Goal: Task Accomplishment & Management: Manage account settings

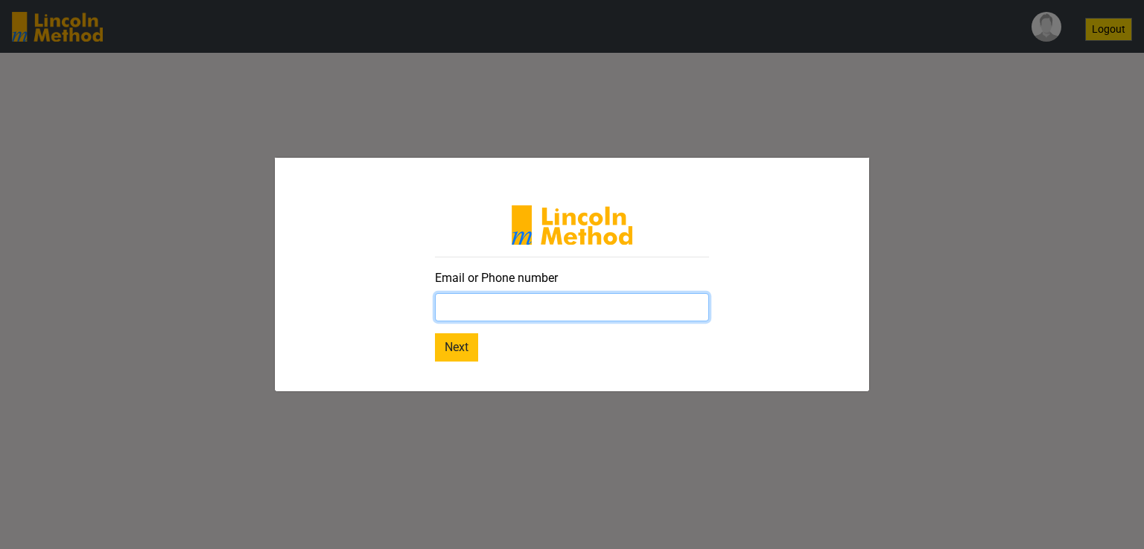
click at [466, 305] on input "text" at bounding box center [572, 307] width 274 height 28
type input "iqureshi.saleem@gmail.com"
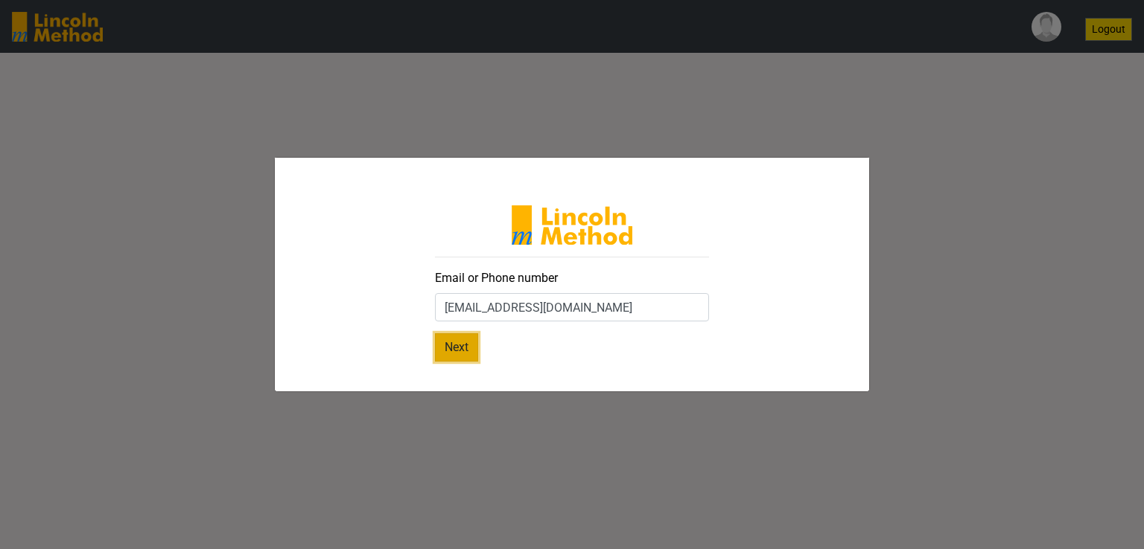
click at [463, 351] on button "Next" at bounding box center [456, 348] width 43 height 28
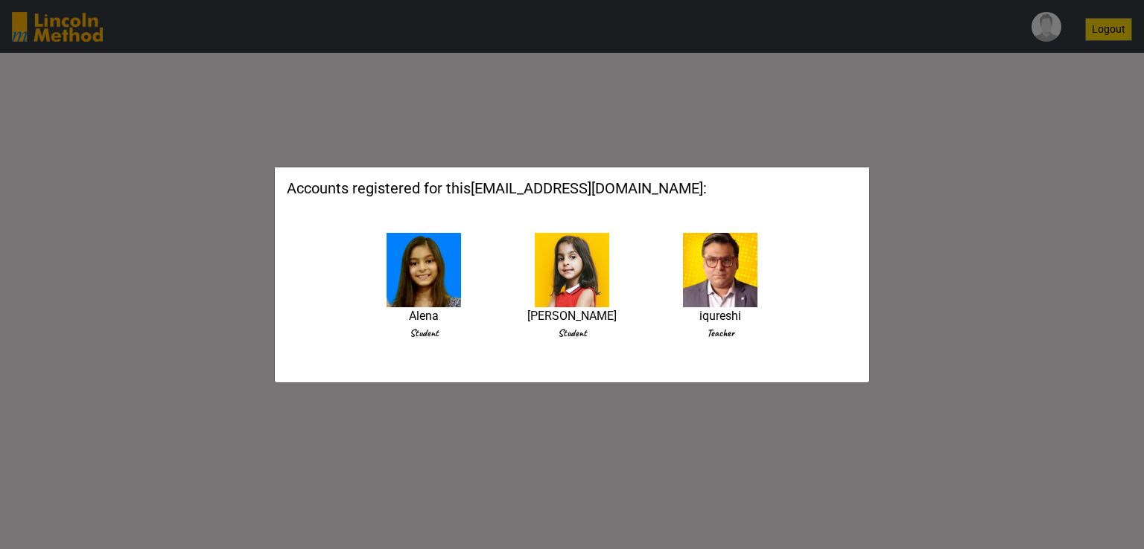
click at [436, 281] on img at bounding box center [423, 270] width 74 height 74
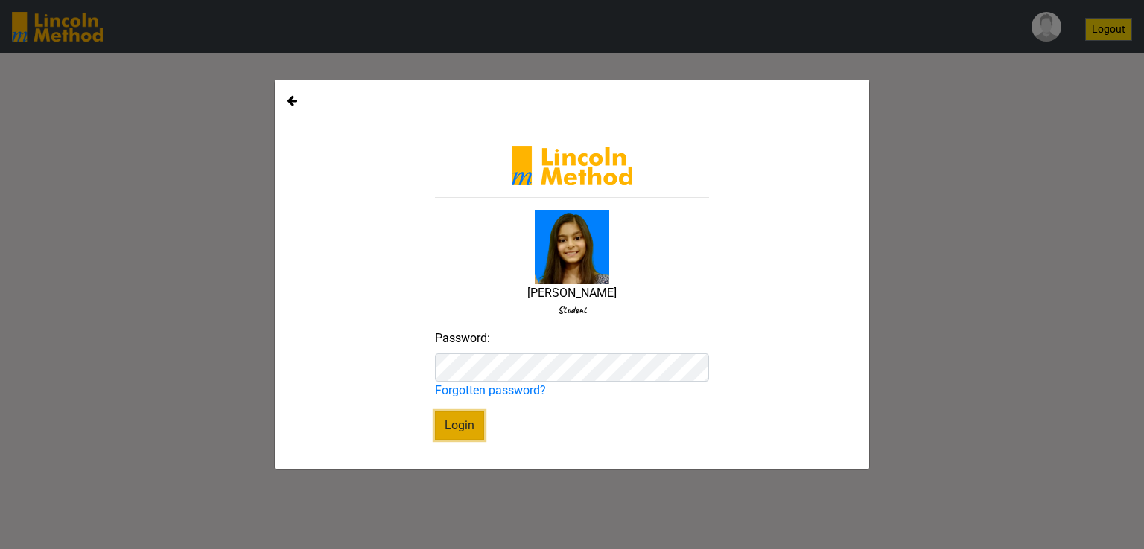
click at [474, 424] on button "Login" at bounding box center [459, 426] width 49 height 28
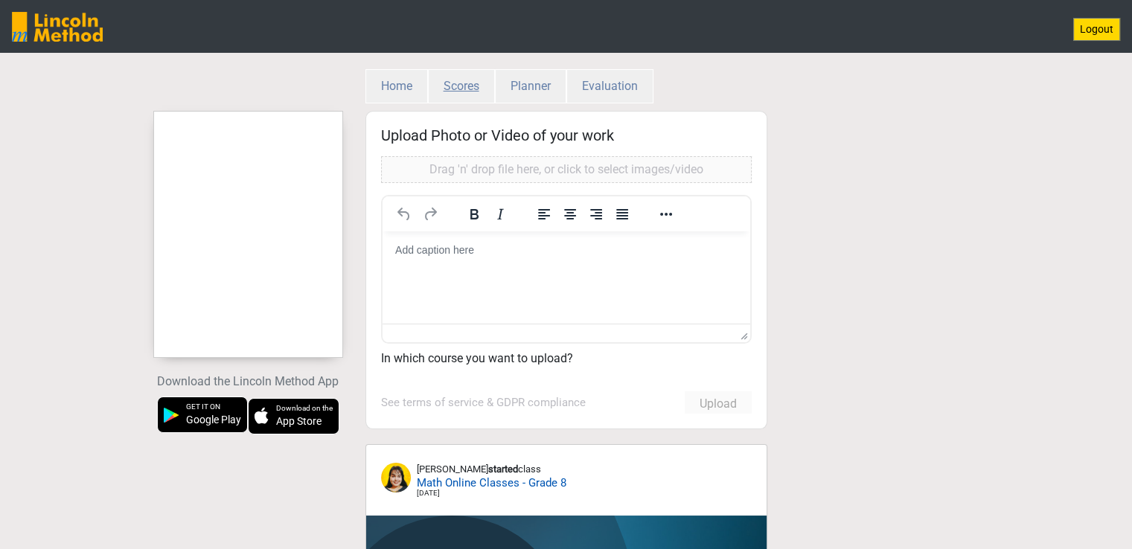
click at [476, 83] on button "Scores" at bounding box center [461, 86] width 67 height 34
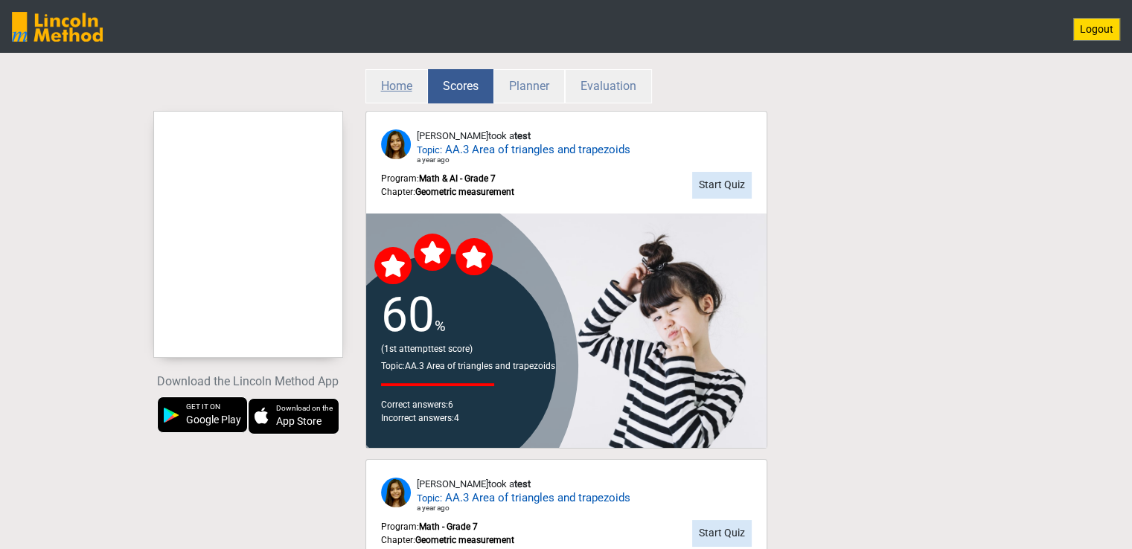
click at [399, 80] on button "Home" at bounding box center [397, 86] width 63 height 34
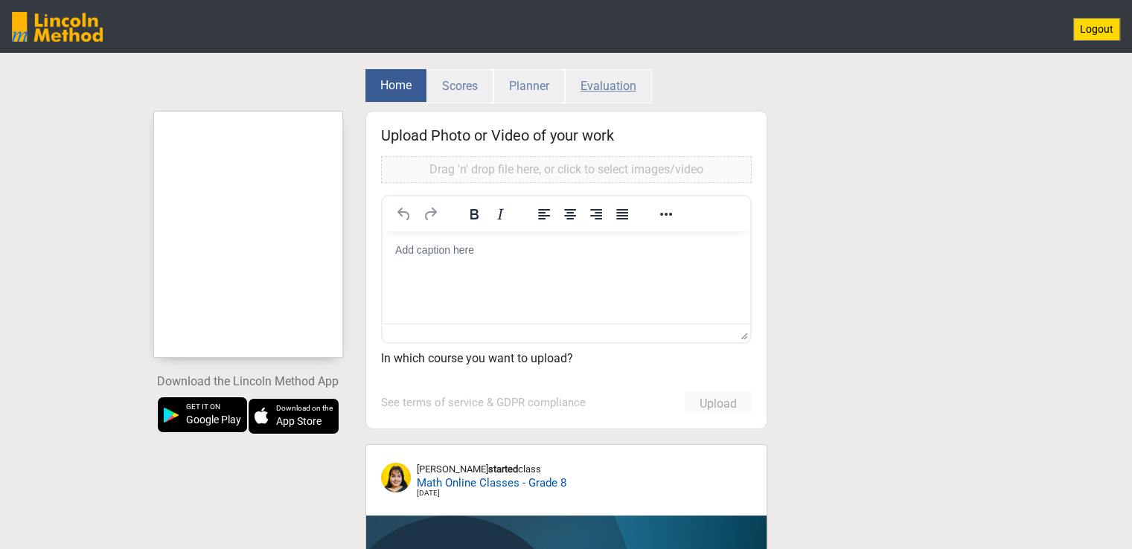
click at [595, 87] on button "Evaluation" at bounding box center [608, 86] width 87 height 34
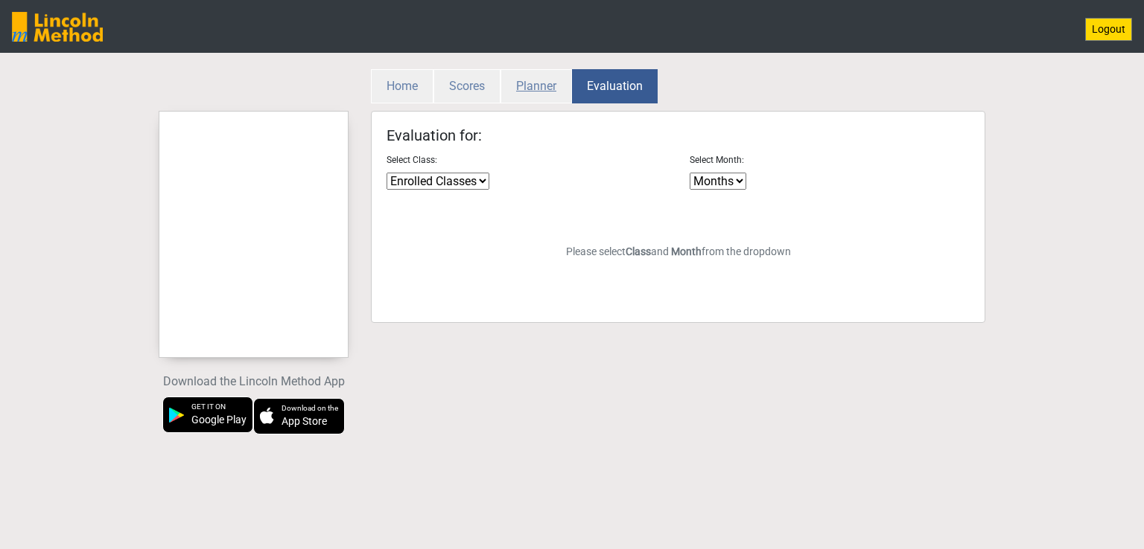
click at [542, 85] on button "Planner" at bounding box center [535, 86] width 71 height 34
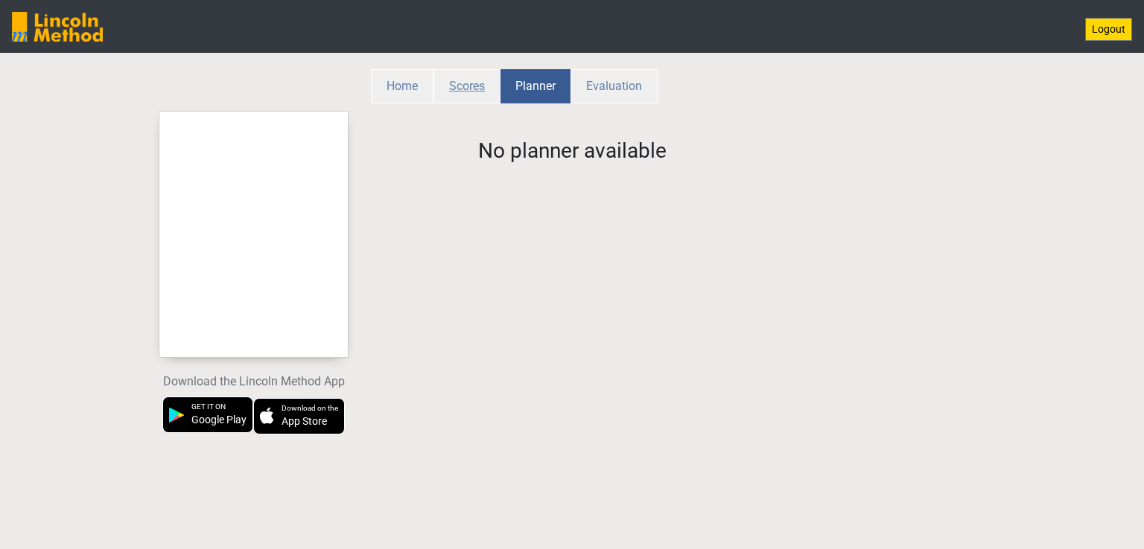
click at [473, 86] on button "Scores" at bounding box center [466, 86] width 67 height 34
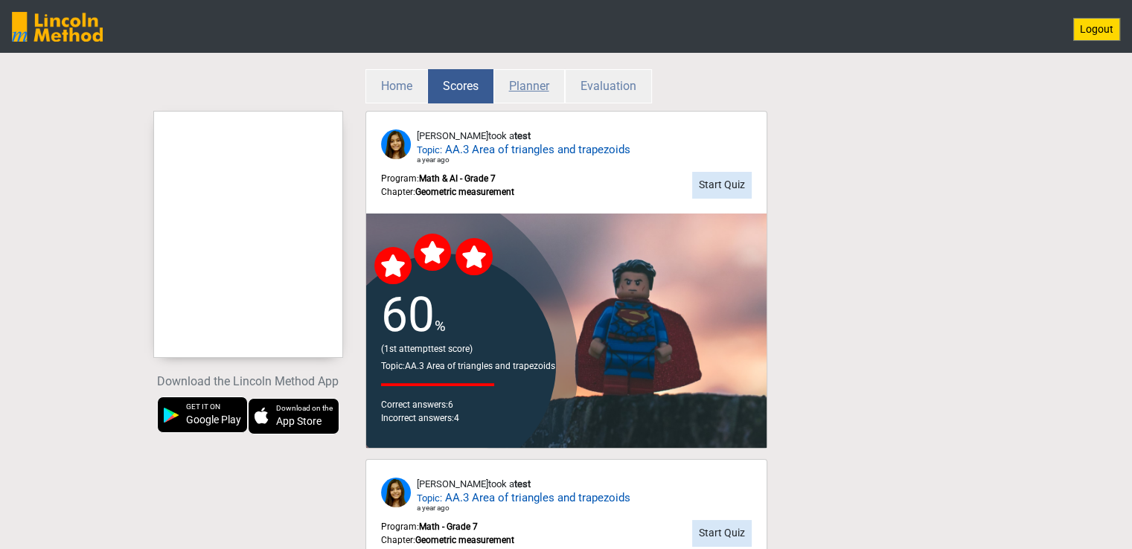
click at [540, 92] on button "Planner" at bounding box center [529, 86] width 71 height 34
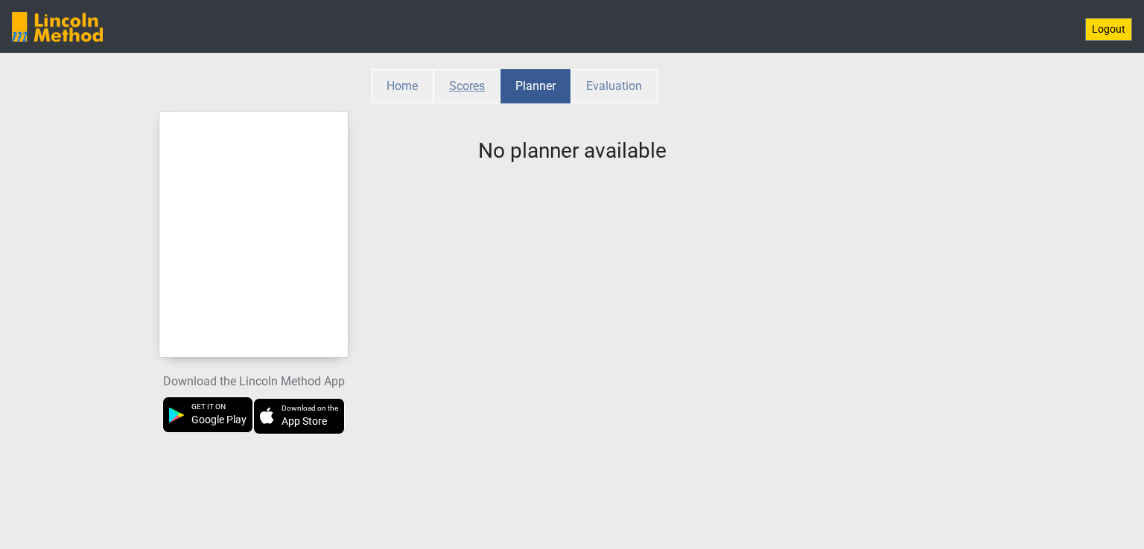
click at [472, 89] on button "Scores" at bounding box center [466, 86] width 67 height 34
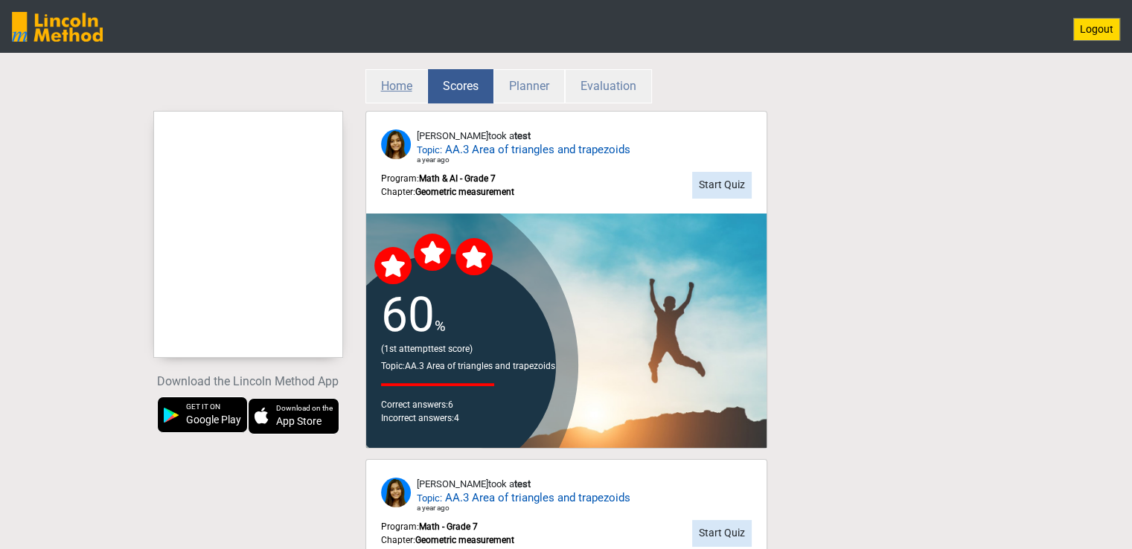
click at [406, 81] on button "Home" at bounding box center [397, 86] width 63 height 34
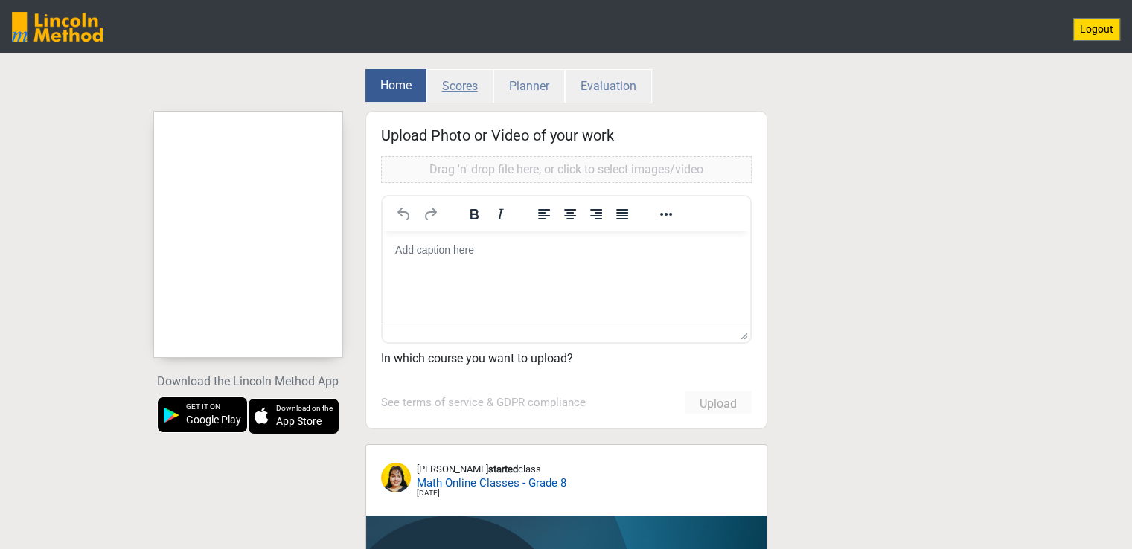
click at [445, 84] on button "Scores" at bounding box center [460, 86] width 67 height 34
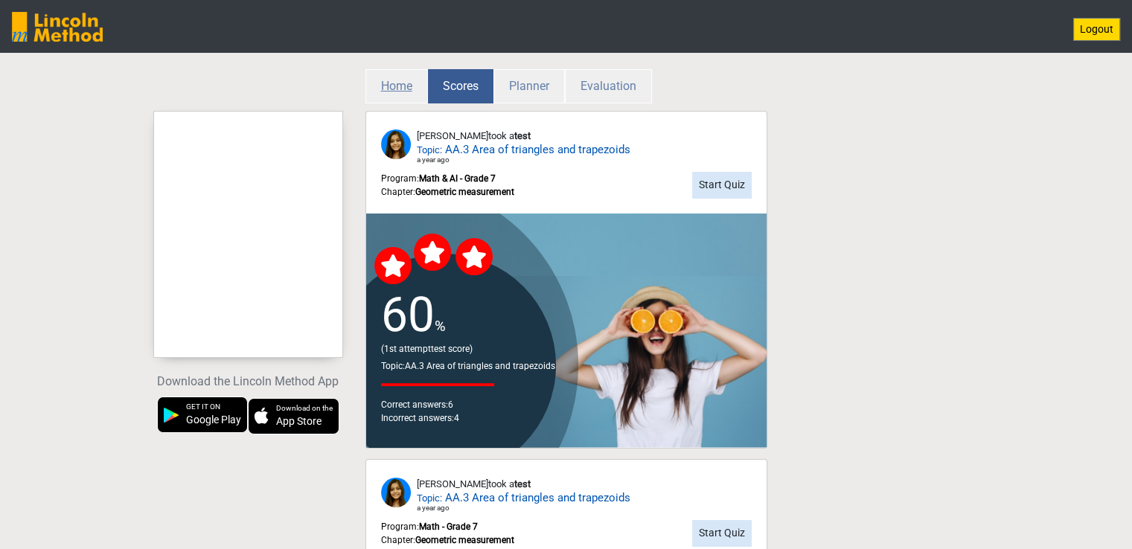
click at [404, 82] on button "Home" at bounding box center [397, 86] width 63 height 34
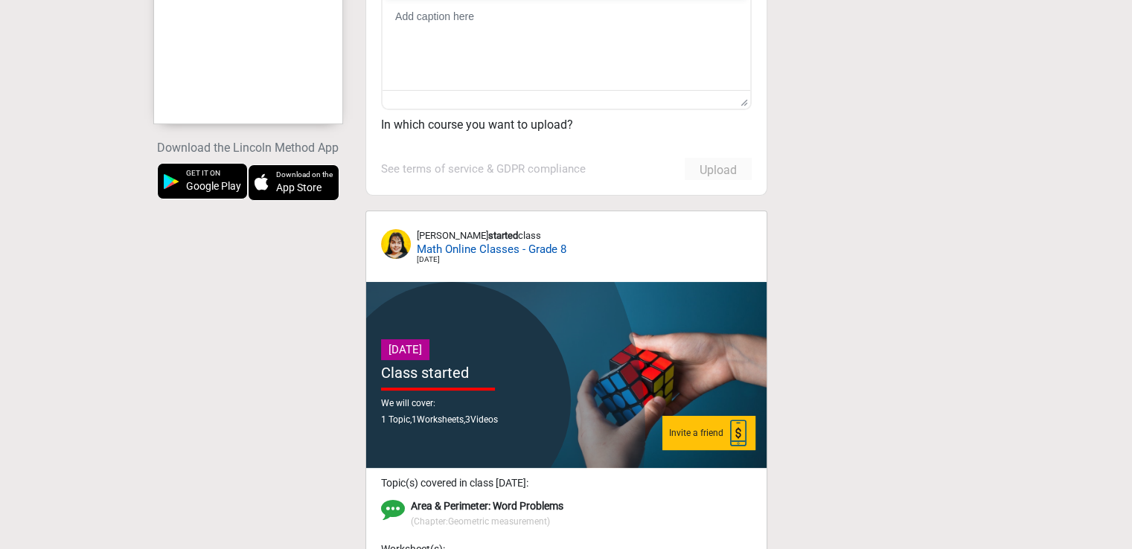
scroll to position [235, 0]
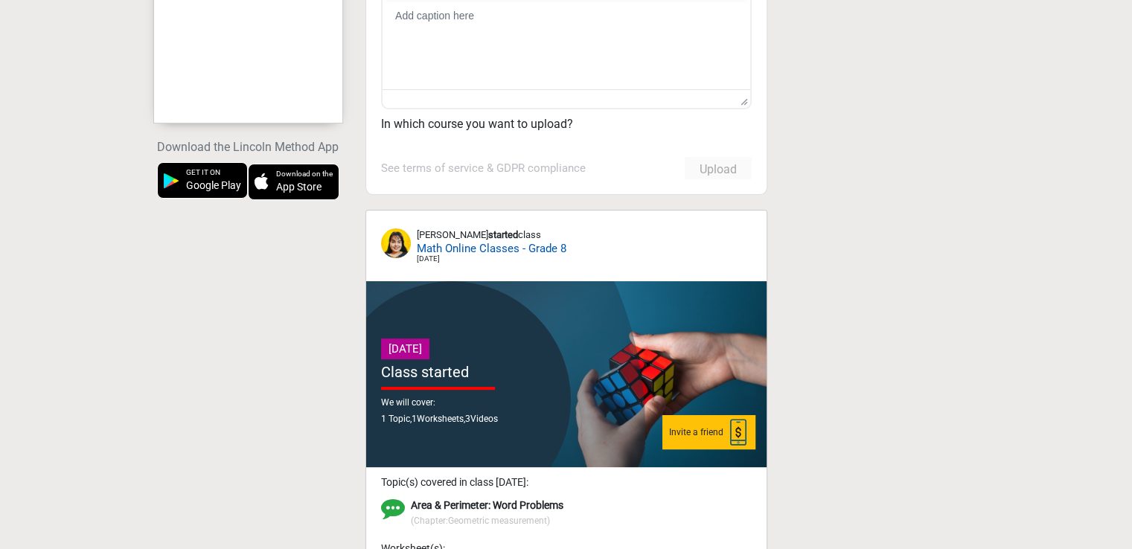
click at [474, 245] on span "Math Online Classes - Grade 8" at bounding box center [492, 248] width 150 height 17
click at [549, 245] on span "Math Online Classes - Grade 8" at bounding box center [492, 248] width 150 height 17
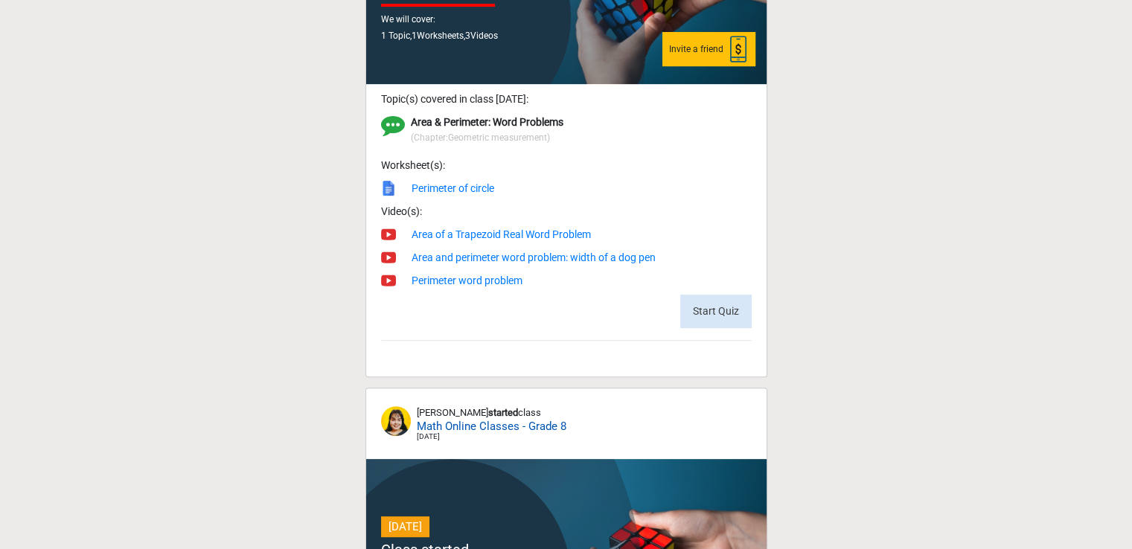
scroll to position [621, 0]
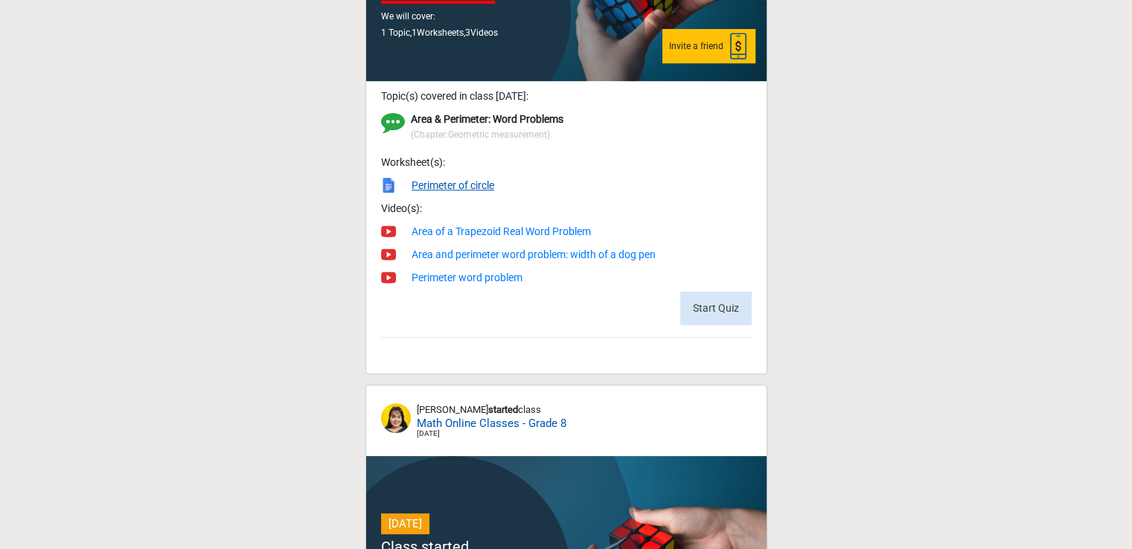
click at [445, 188] on link "Perimeter of circle" at bounding box center [453, 185] width 83 height 12
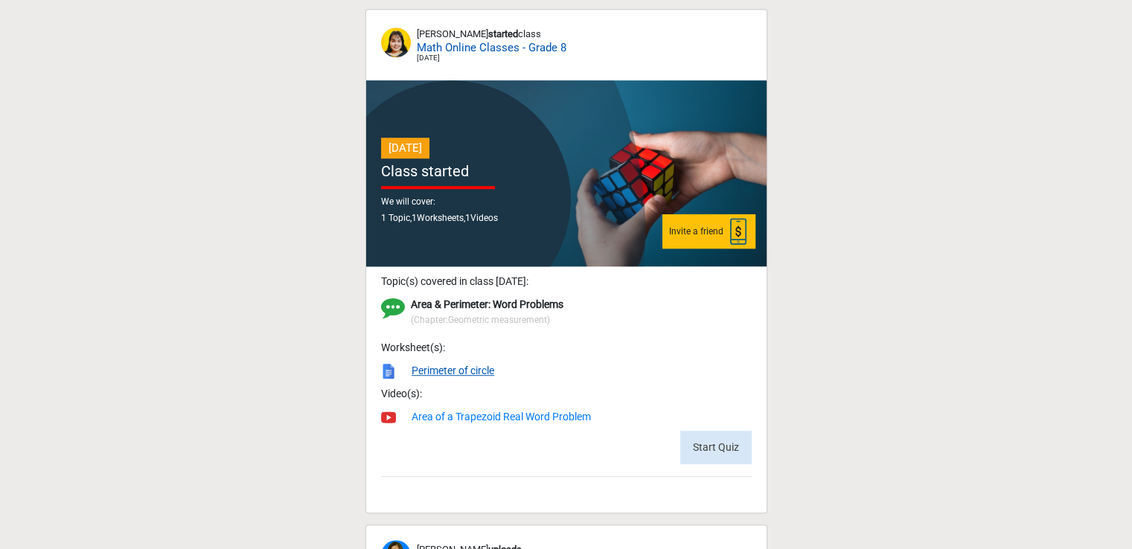
click at [450, 371] on link "Perimeter of circle" at bounding box center [453, 371] width 83 height 12
click at [468, 418] on link "Area of a Trapezoid Real Word Problem" at bounding box center [501, 417] width 179 height 12
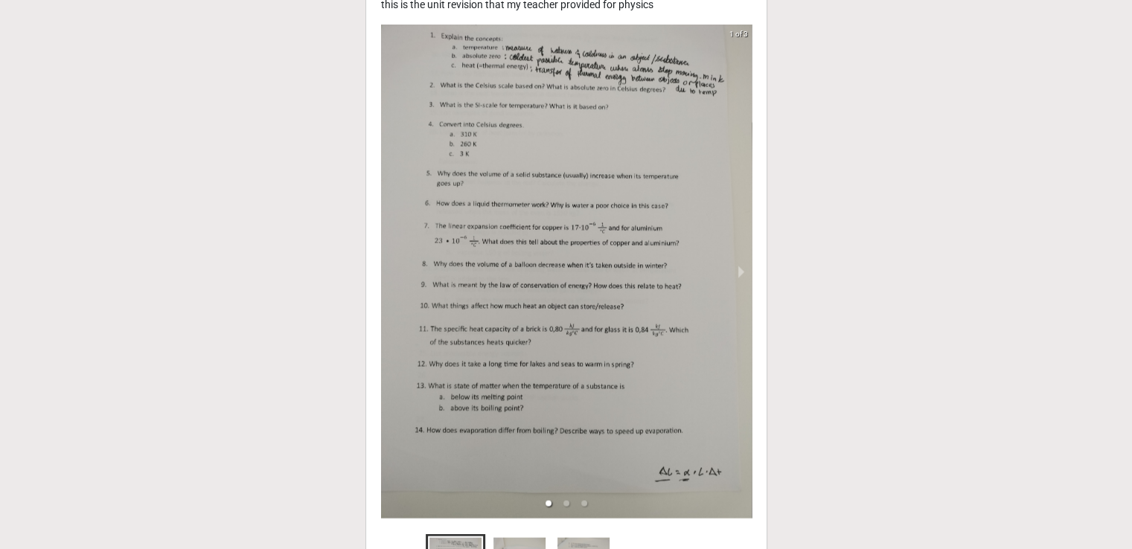
scroll to position [2872, 0]
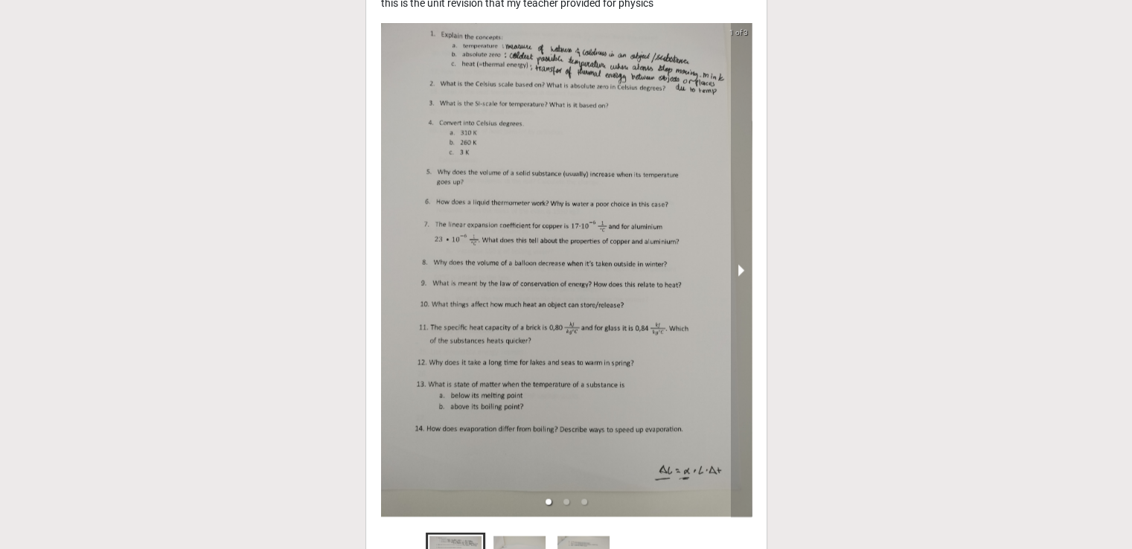
click at [739, 272] on button "next slide / item" at bounding box center [741, 270] width 21 height 495
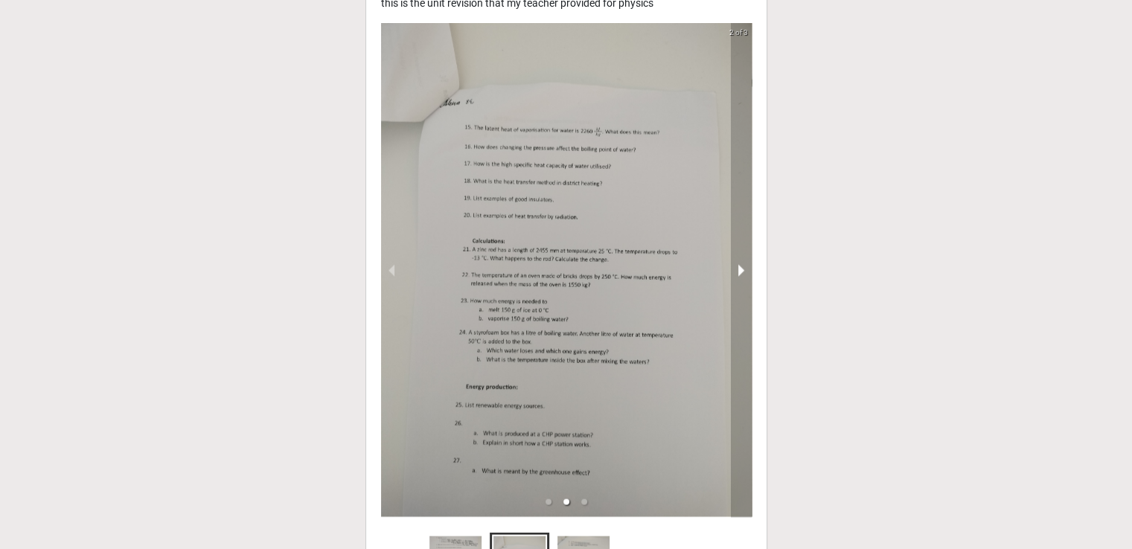
click at [739, 272] on button "next slide / item" at bounding box center [741, 270] width 21 height 495
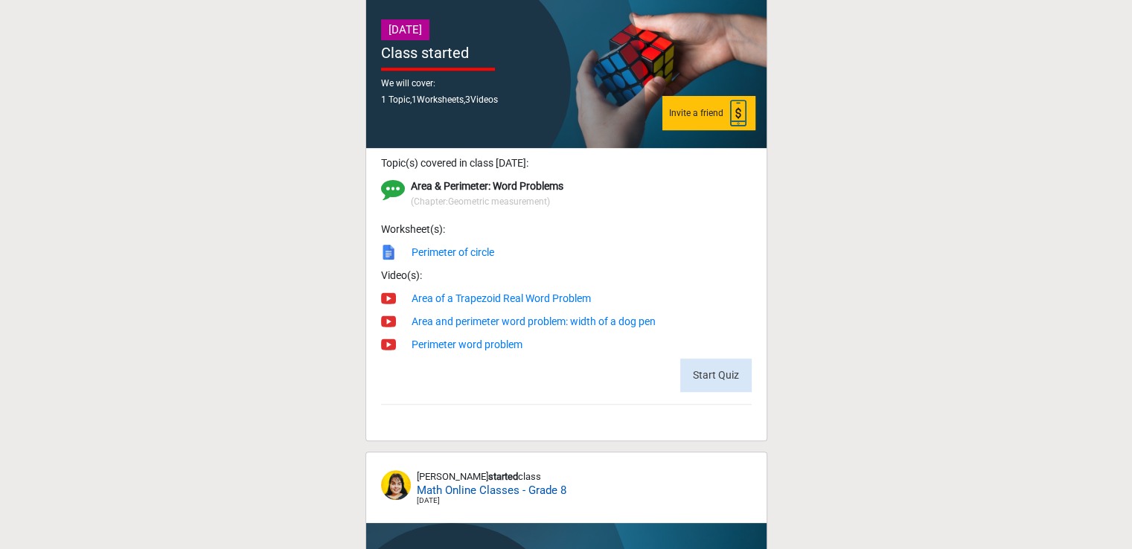
scroll to position [0, 0]
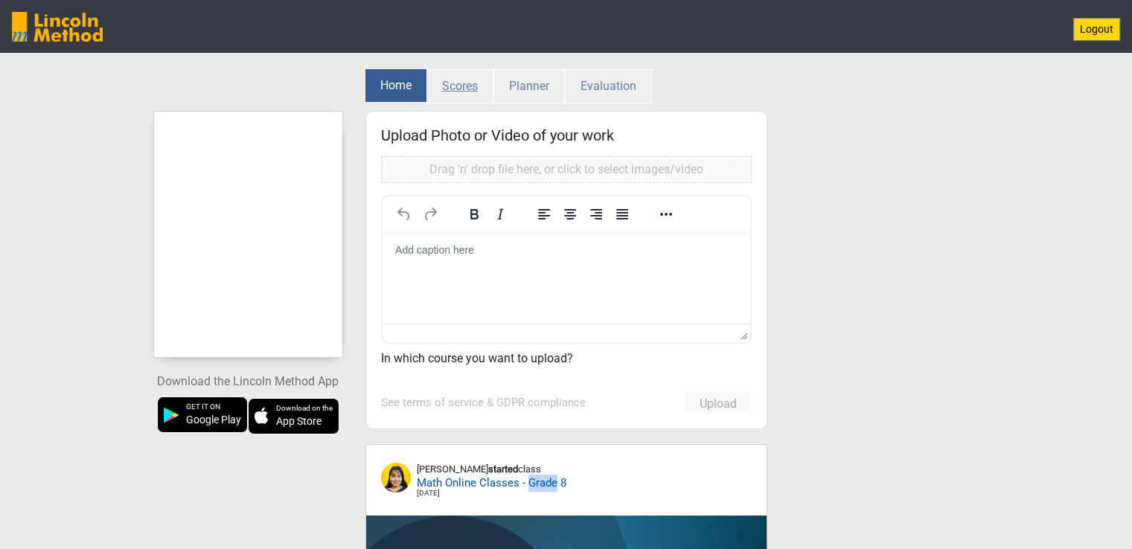
click at [453, 86] on button "Scores" at bounding box center [460, 86] width 67 height 34
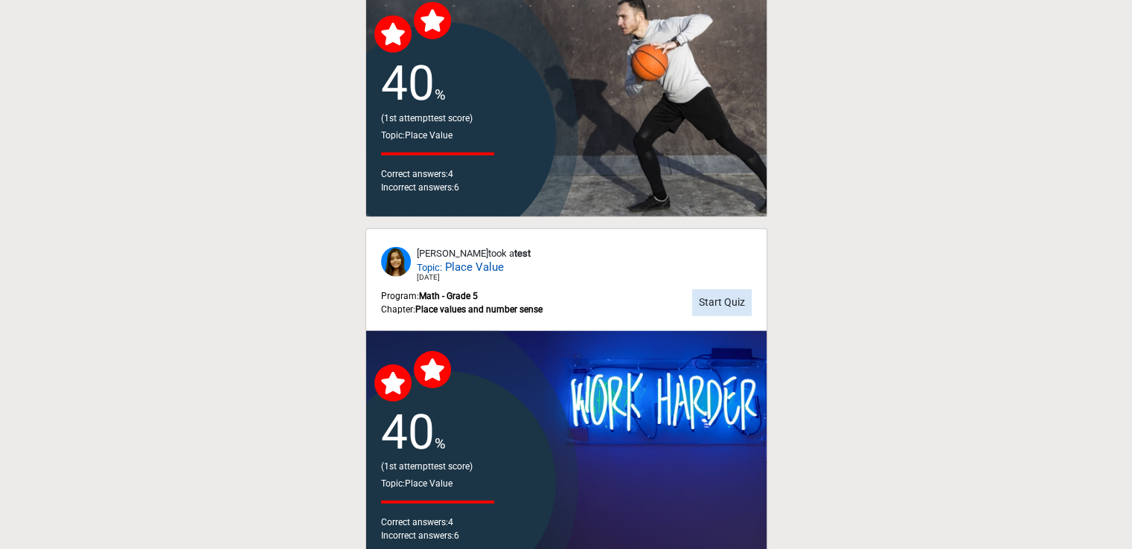
scroll to position [3886, 0]
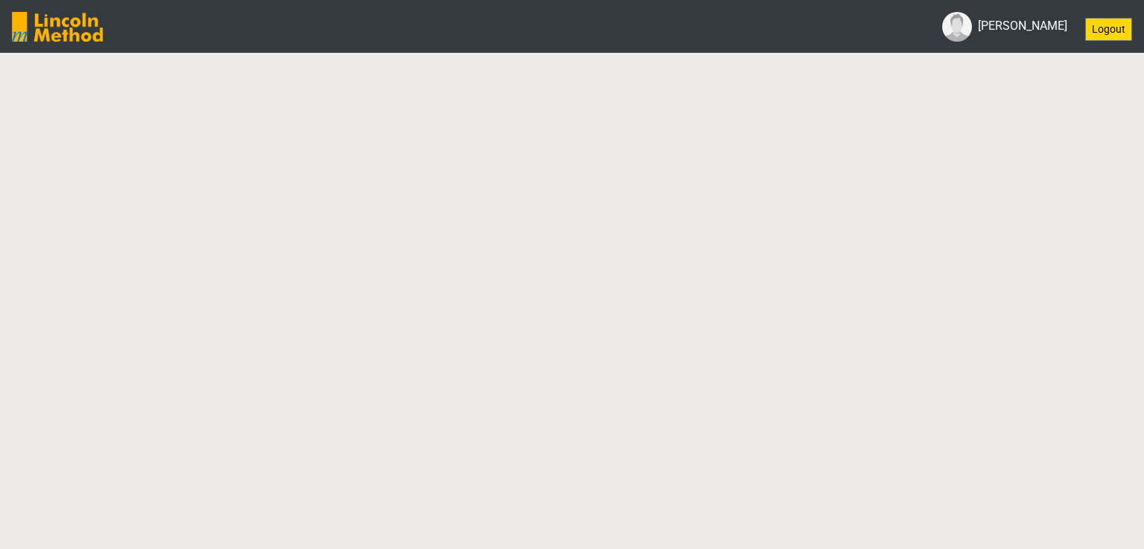
click at [1021, 28] on label "Alena Saleem" at bounding box center [1022, 26] width 89 height 18
click at [965, 27] on img at bounding box center [957, 27] width 30 height 30
click at [70, 34] on img at bounding box center [57, 27] width 91 height 30
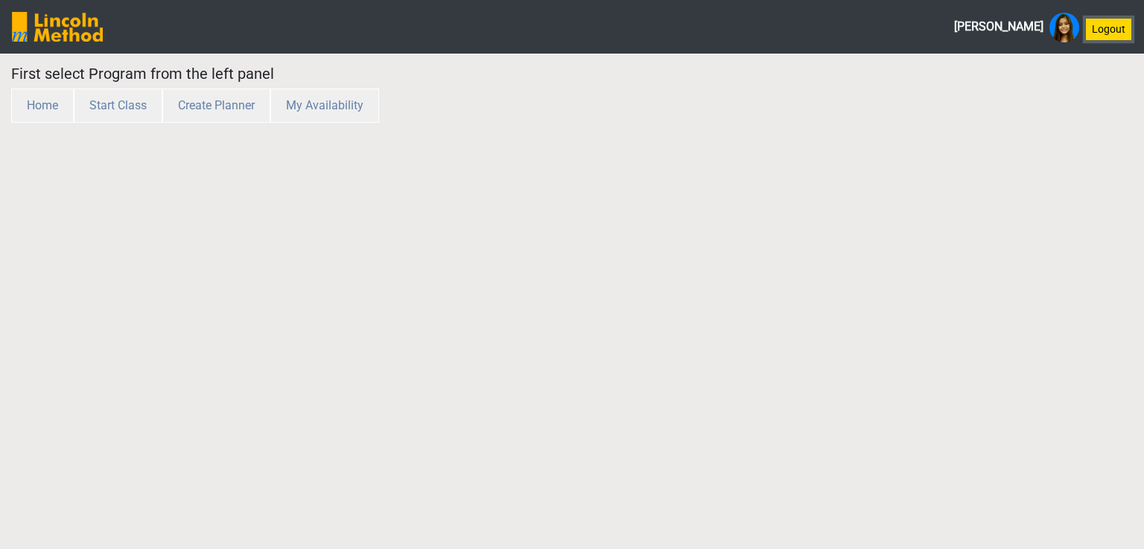
click at [1111, 21] on button "Logout" at bounding box center [1108, 29] width 47 height 23
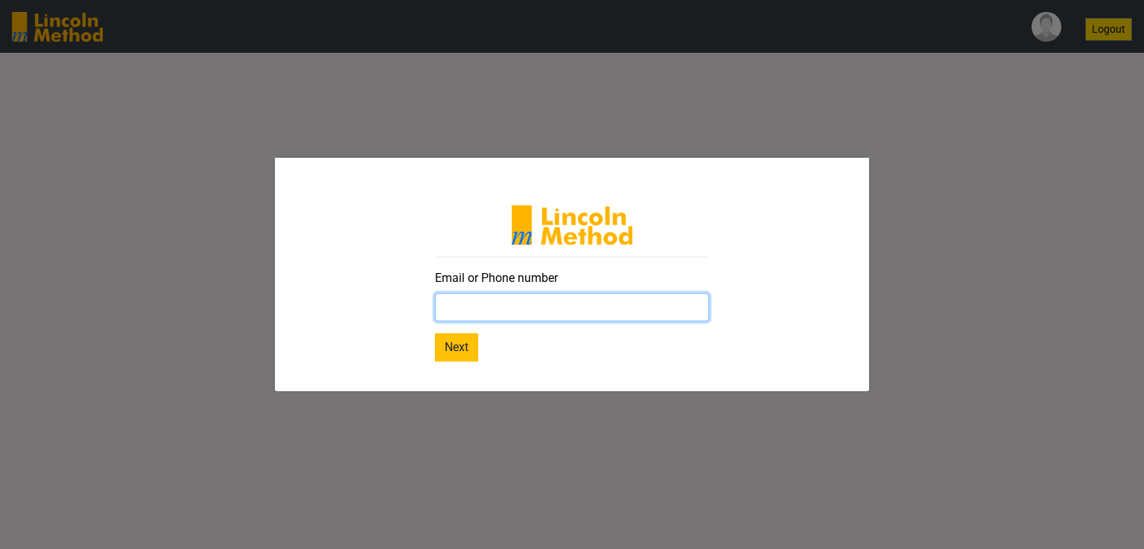
click at [474, 310] on input "text" at bounding box center [572, 307] width 274 height 28
type input "rosheenimtiaz@gmail.com"
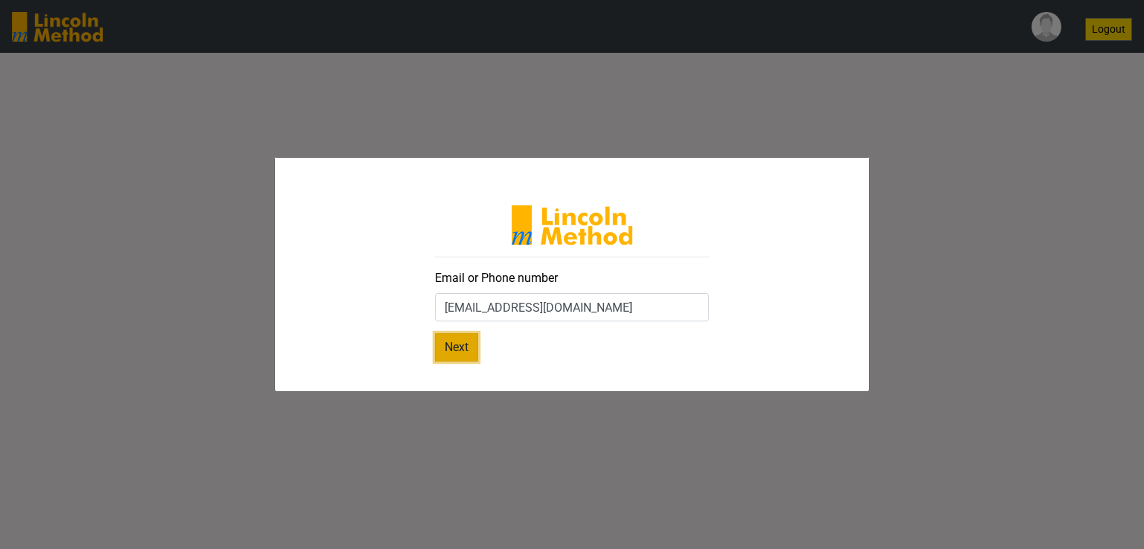
click at [445, 340] on button "Next" at bounding box center [456, 348] width 43 height 28
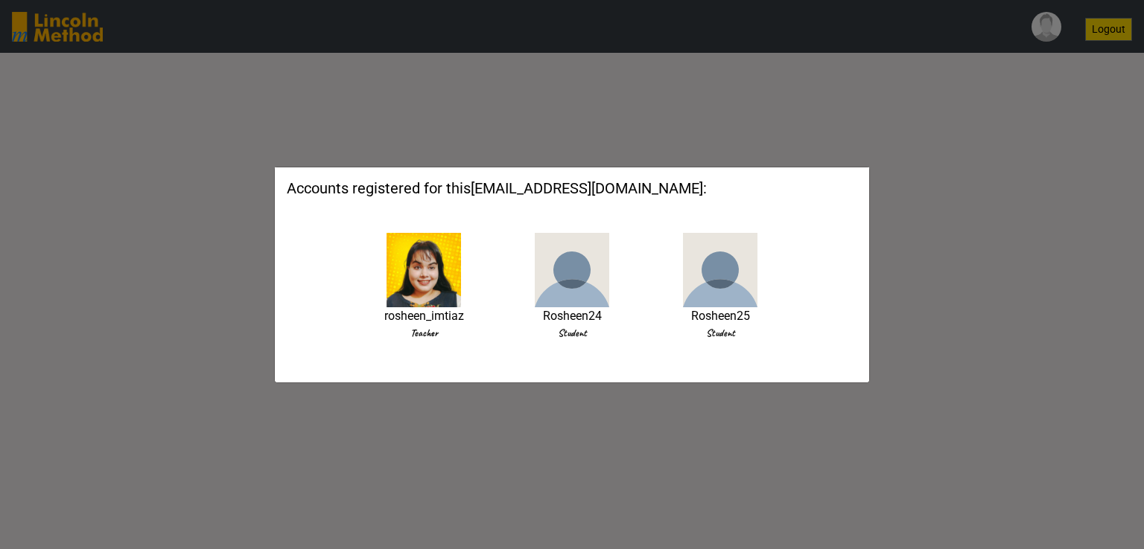
click at [433, 279] on img at bounding box center [423, 270] width 74 height 74
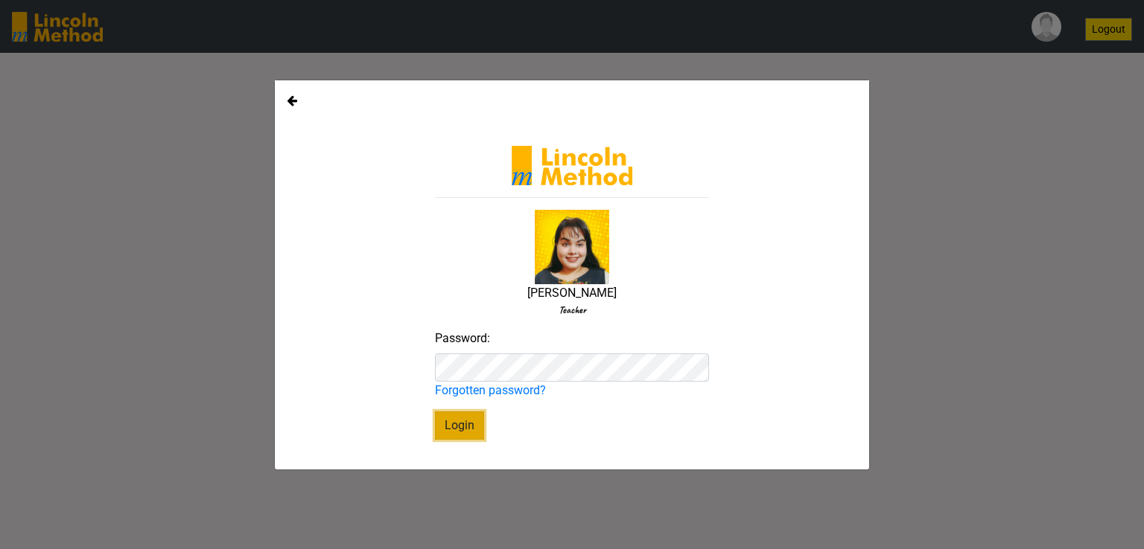
click at [468, 431] on button "Login" at bounding box center [459, 426] width 49 height 28
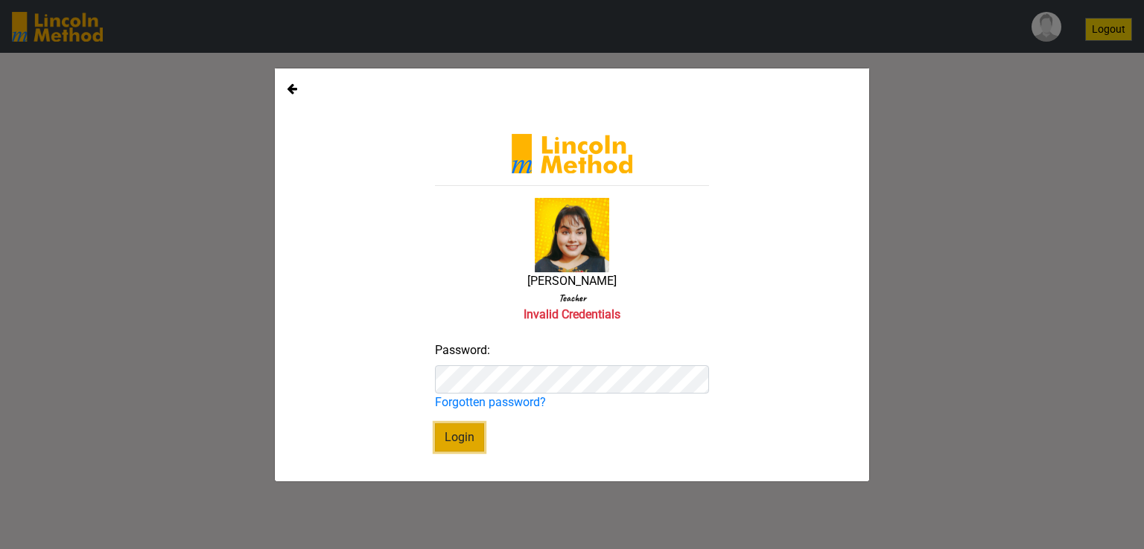
click at [461, 435] on button "Login" at bounding box center [459, 438] width 49 height 28
click at [462, 437] on button "Login" at bounding box center [459, 438] width 49 height 28
click at [627, 406] on div "Password: Forgotten password?" at bounding box center [572, 377] width 274 height 70
click at [456, 430] on button "Login" at bounding box center [459, 438] width 49 height 28
click at [507, 409] on label "Forgotten password?" at bounding box center [490, 403] width 111 height 18
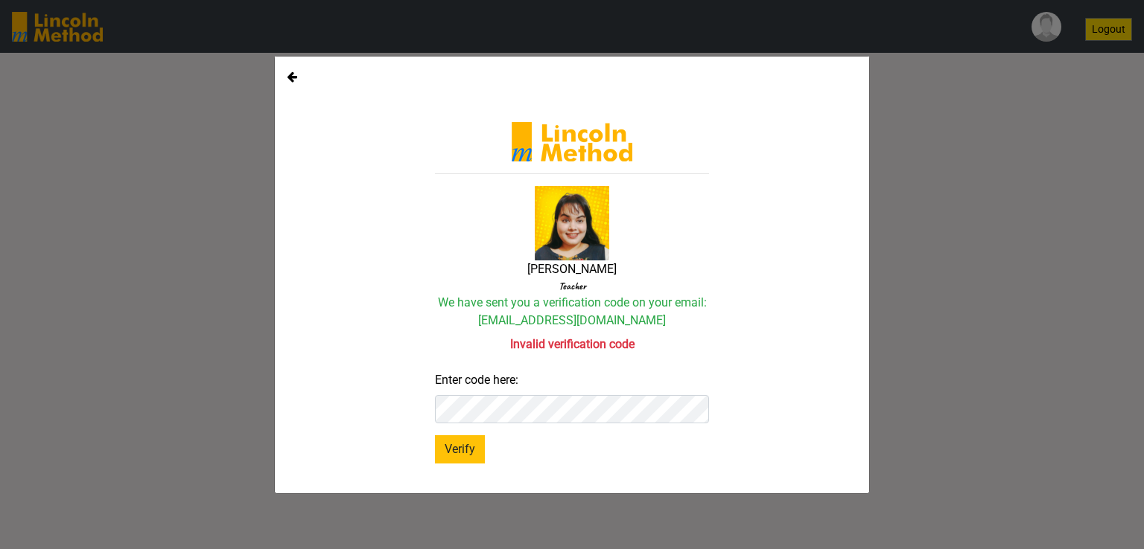
click at [295, 80] on icon at bounding box center [292, 77] width 10 height 12
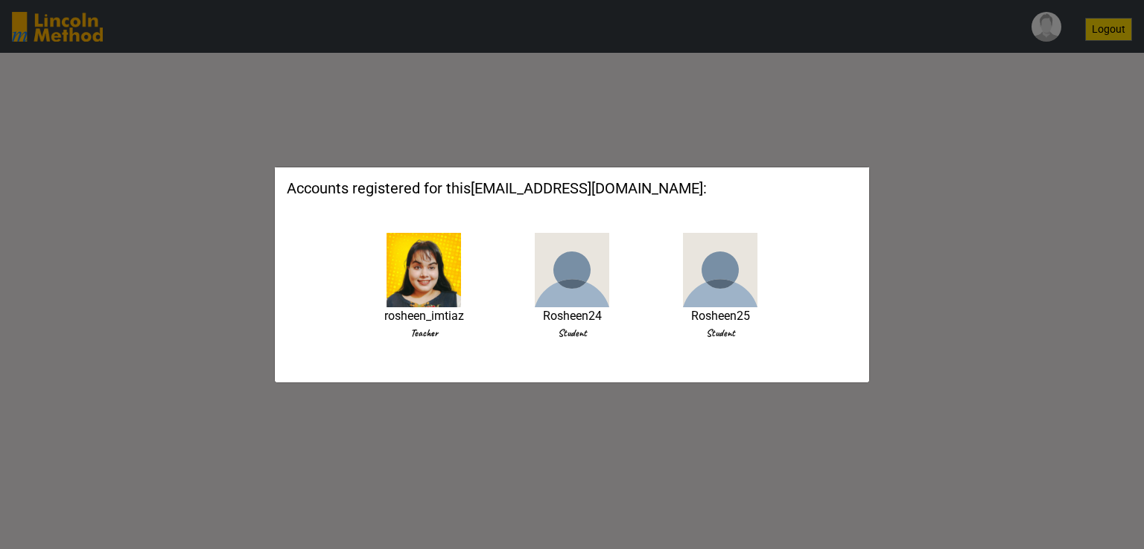
click at [418, 275] on img at bounding box center [423, 270] width 74 height 74
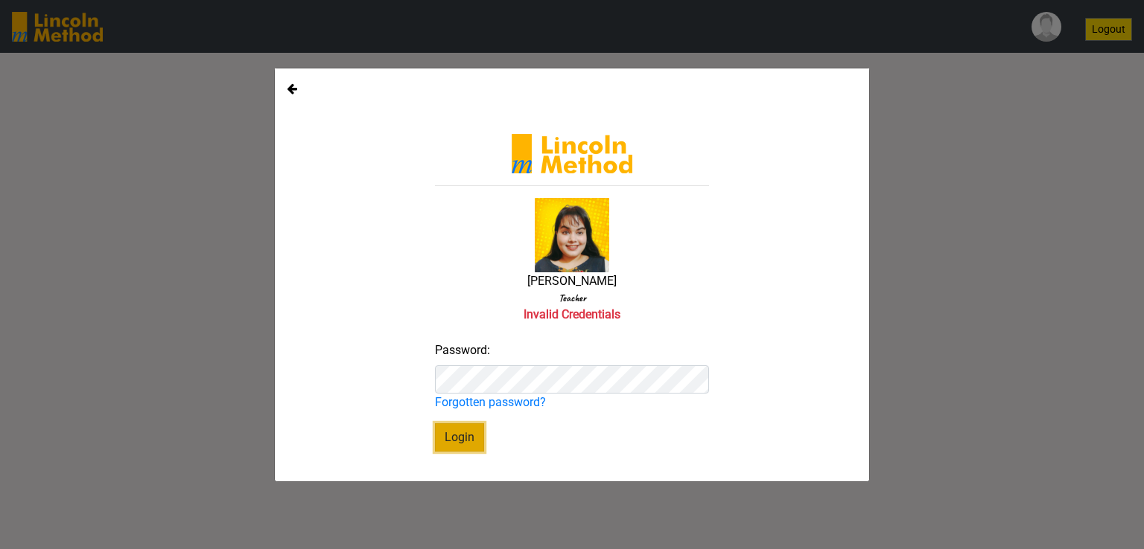
click at [464, 431] on button "Login" at bounding box center [459, 438] width 49 height 28
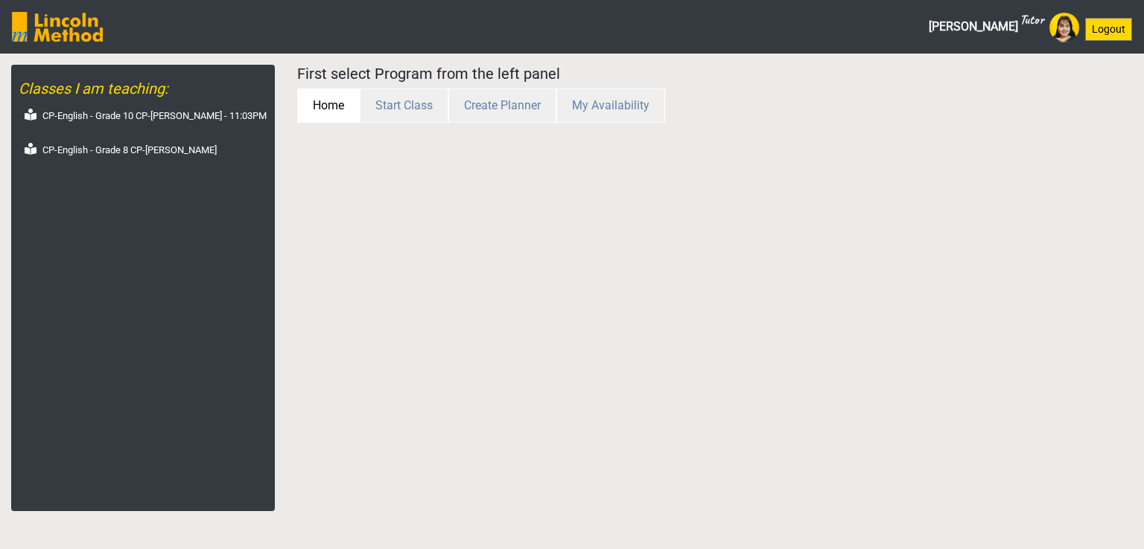
click at [332, 117] on button "Home" at bounding box center [328, 106] width 63 height 34
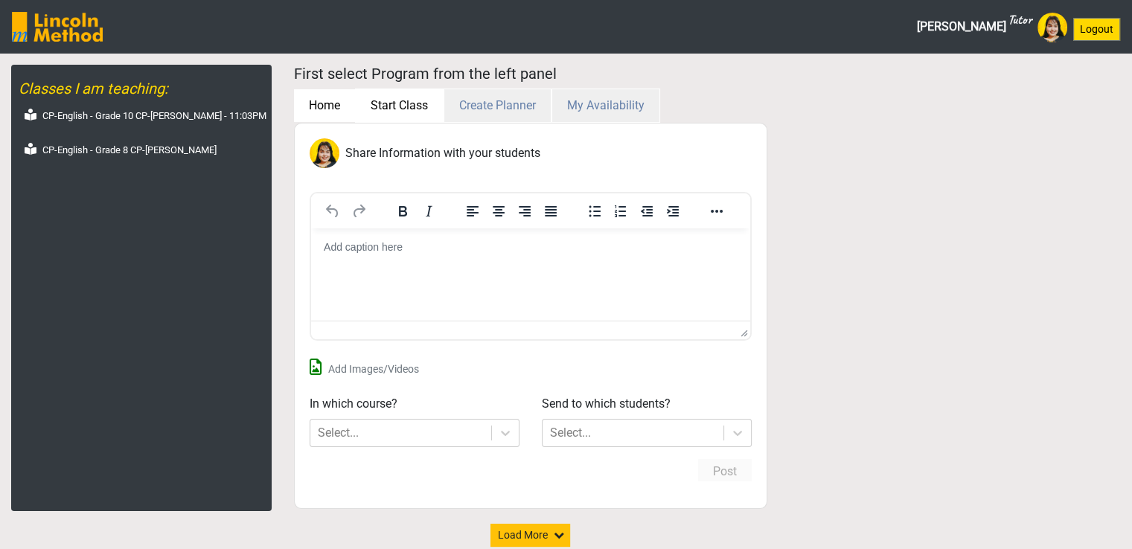
click at [392, 115] on button "Start Class" at bounding box center [399, 106] width 89 height 34
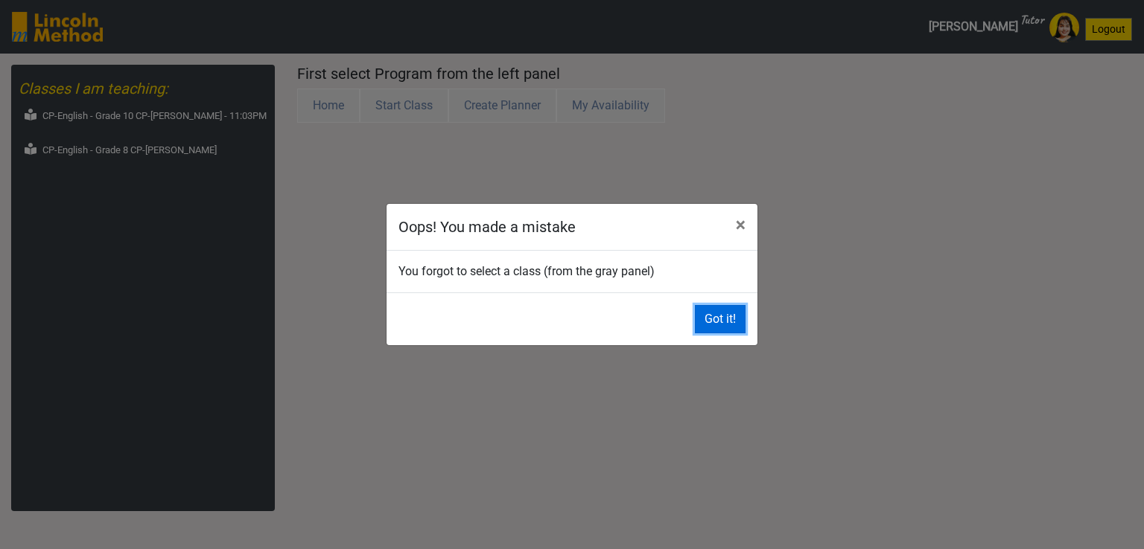
click at [740, 319] on button "Got it!" at bounding box center [720, 319] width 51 height 28
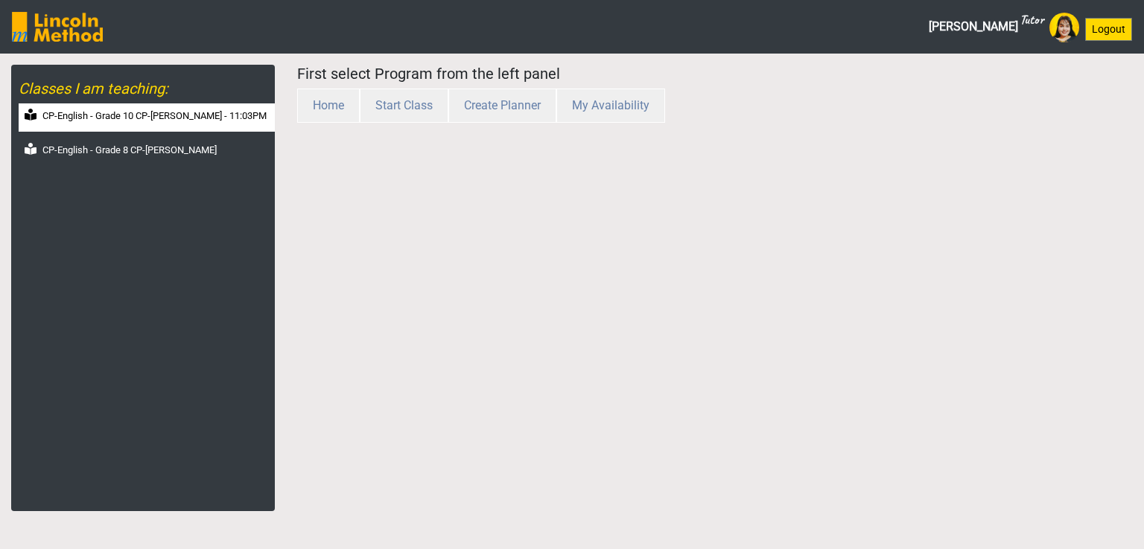
click at [170, 115] on label "CP-English - Grade 10 CP-[PERSON_NAME] - 11:03PM" at bounding box center [154, 116] width 224 height 15
select select "month"
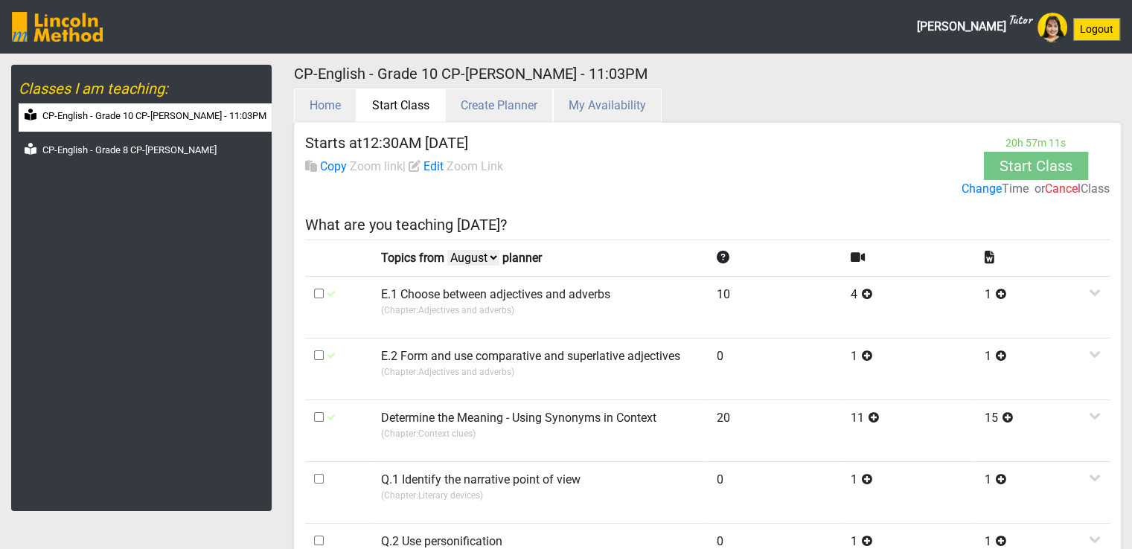
click at [407, 103] on button "Start Class" at bounding box center [401, 106] width 89 height 34
click at [392, 105] on button "Start Class" at bounding box center [400, 105] width 87 height 33
click at [590, 101] on button "My Availability" at bounding box center [606, 106] width 109 height 34
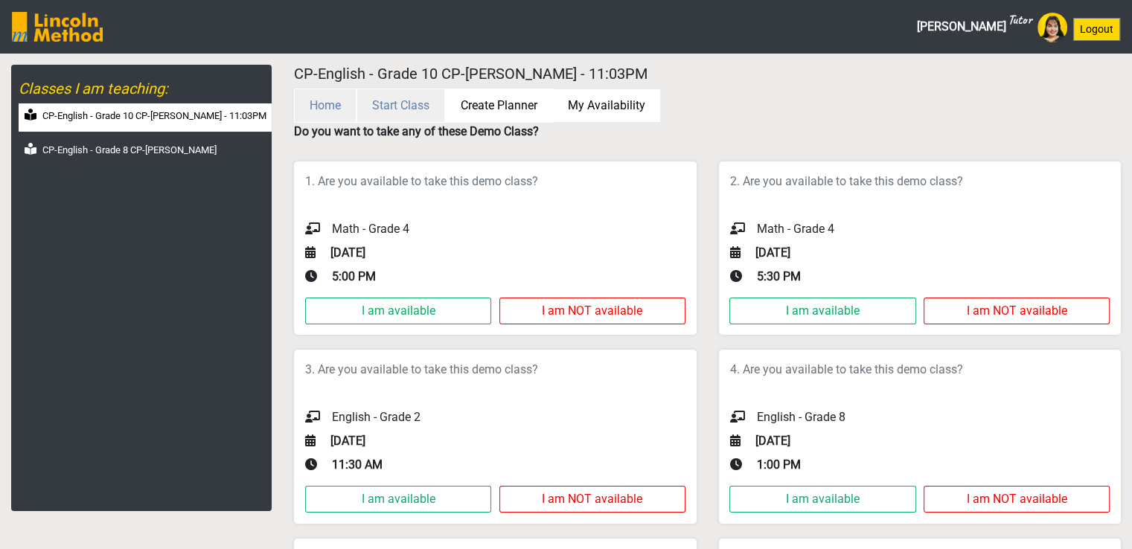
click at [494, 104] on button "Create Planner" at bounding box center [499, 106] width 108 height 34
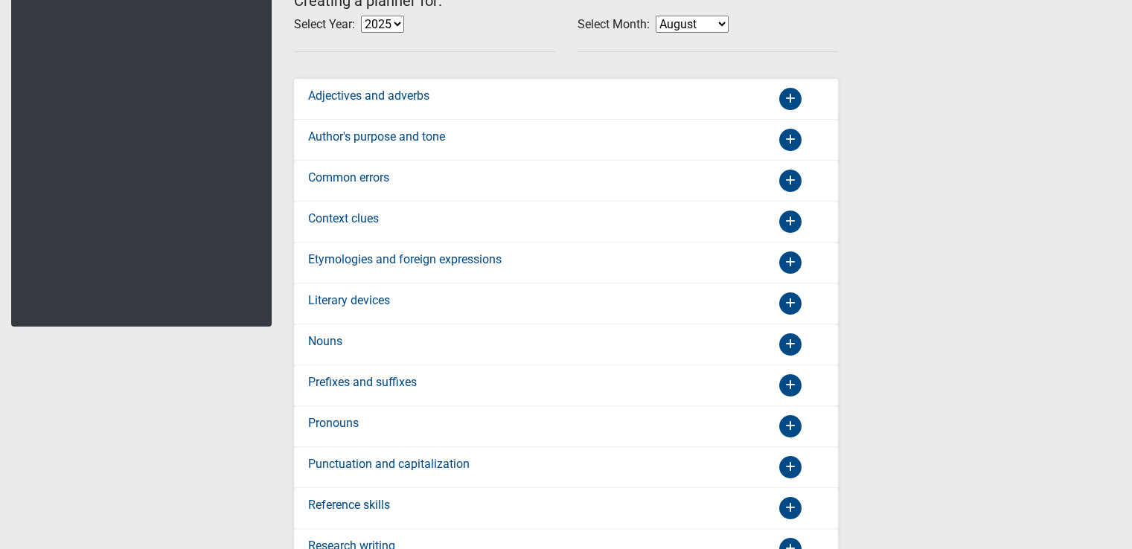
scroll to position [188, 0]
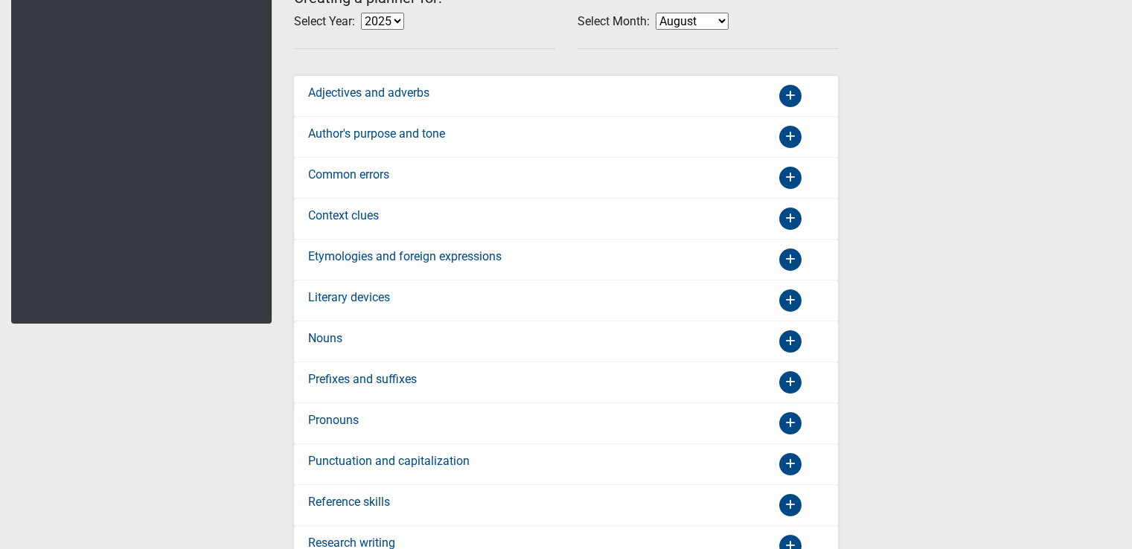
click at [790, 107] on icon at bounding box center [790, 96] width 22 height 22
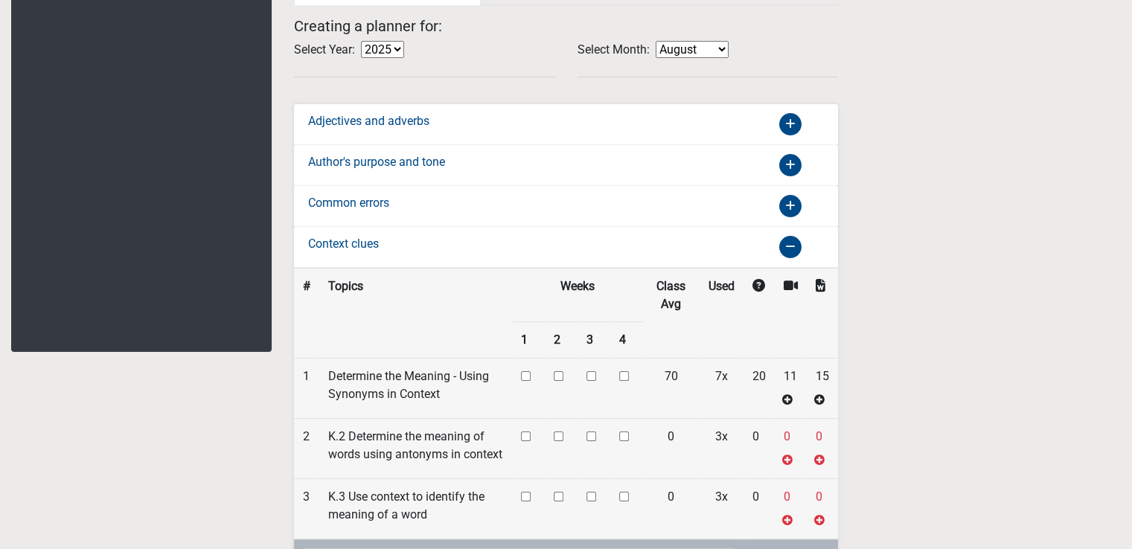
scroll to position [158, 0]
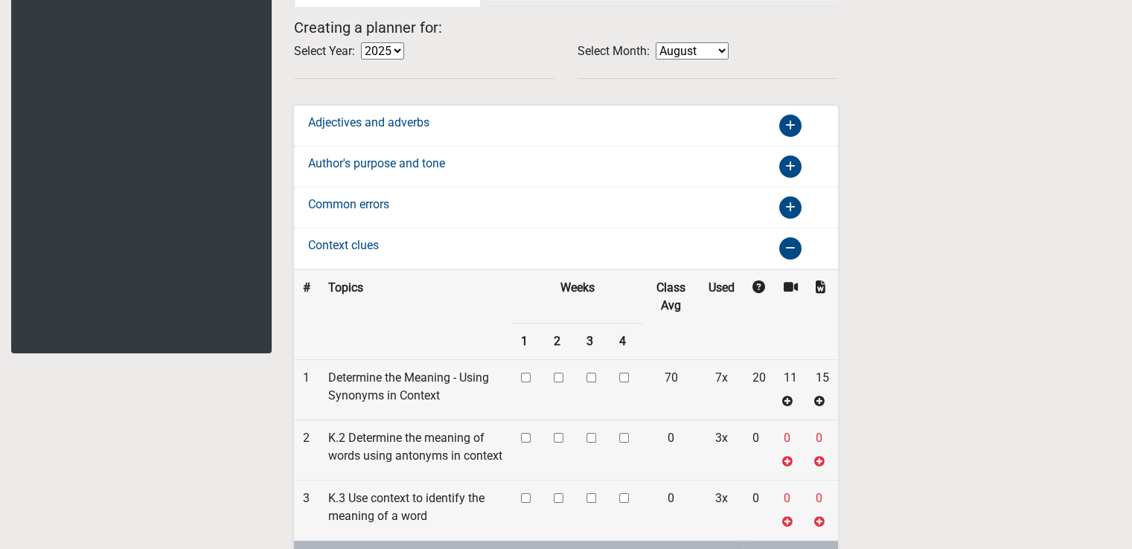
click at [794, 242] on icon at bounding box center [790, 248] width 22 height 22
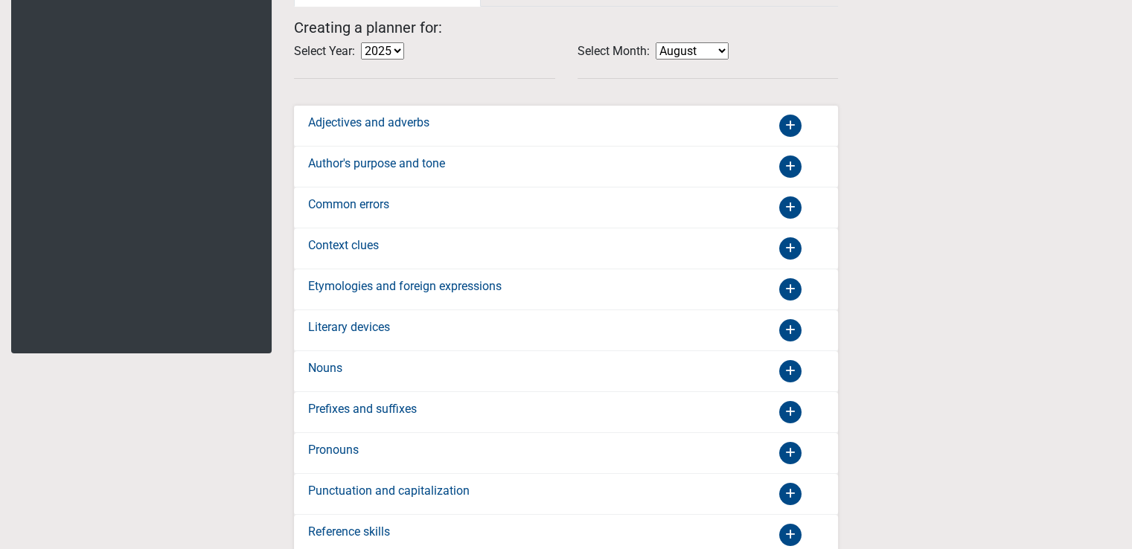
scroll to position [0, 0]
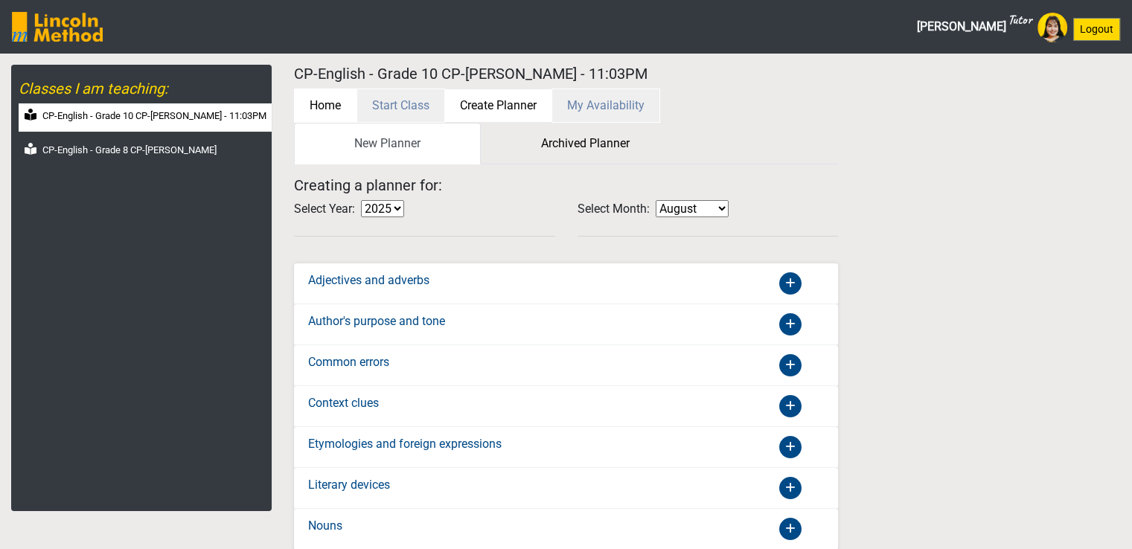
click at [314, 105] on button "Home" at bounding box center [325, 106] width 63 height 34
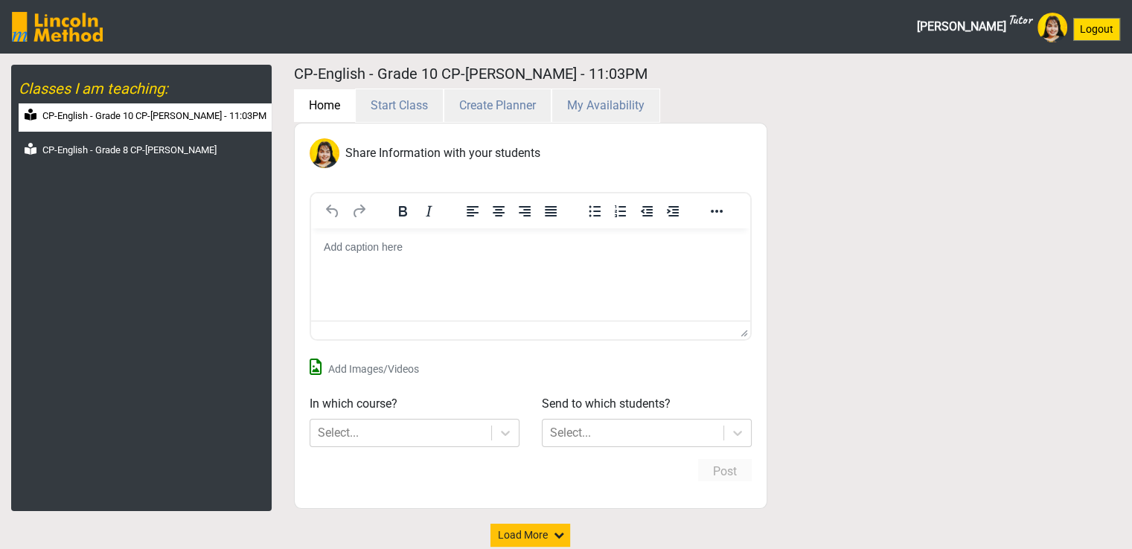
scroll to position [42, 0]
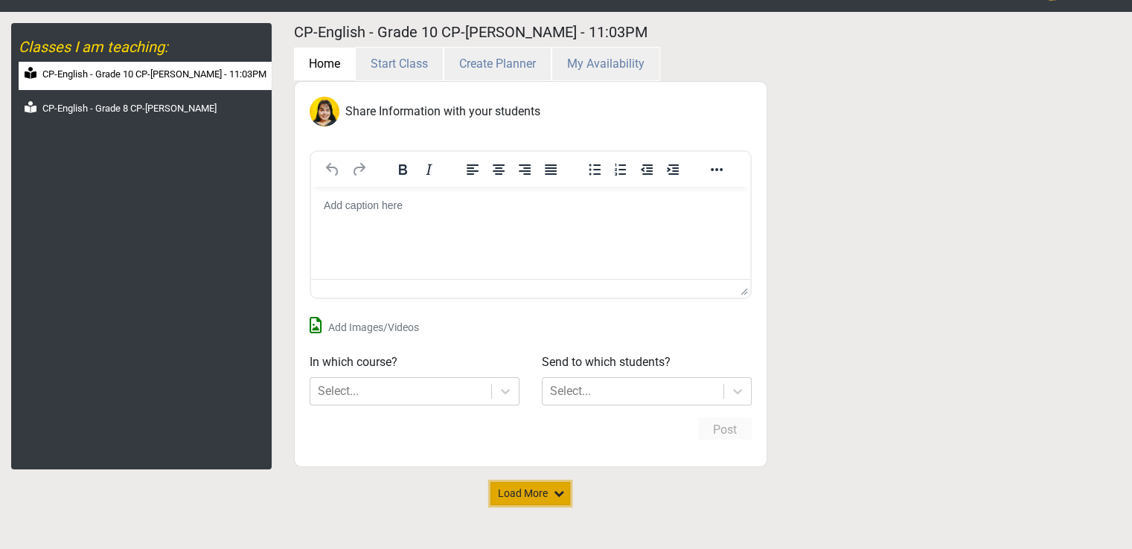
click at [533, 494] on button "Load More" at bounding box center [531, 493] width 80 height 23
click at [377, 60] on button "Start Class" at bounding box center [399, 64] width 89 height 34
select select "month"
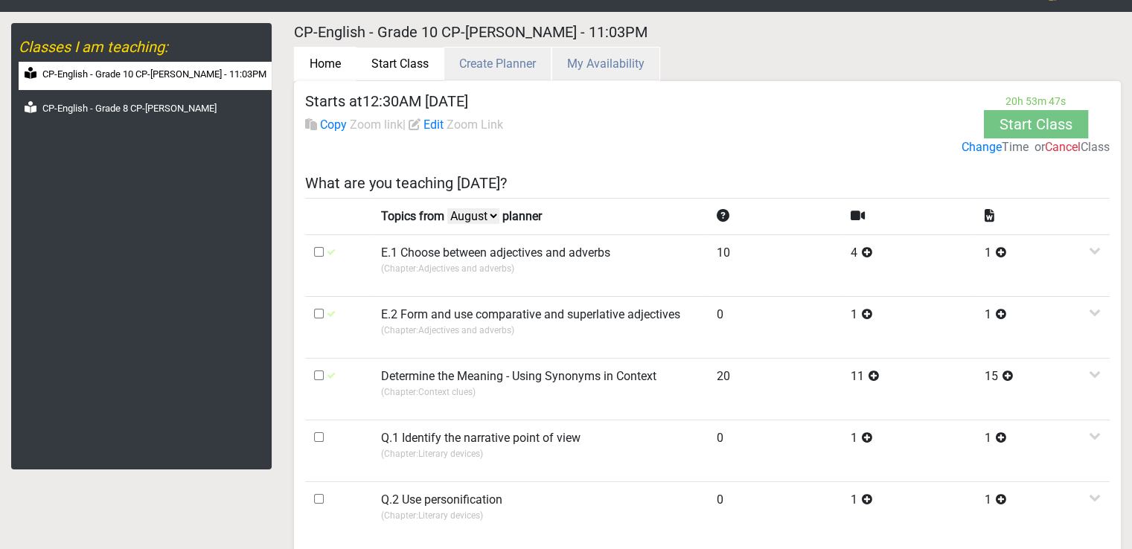
click at [326, 63] on button "Home" at bounding box center [325, 64] width 63 height 34
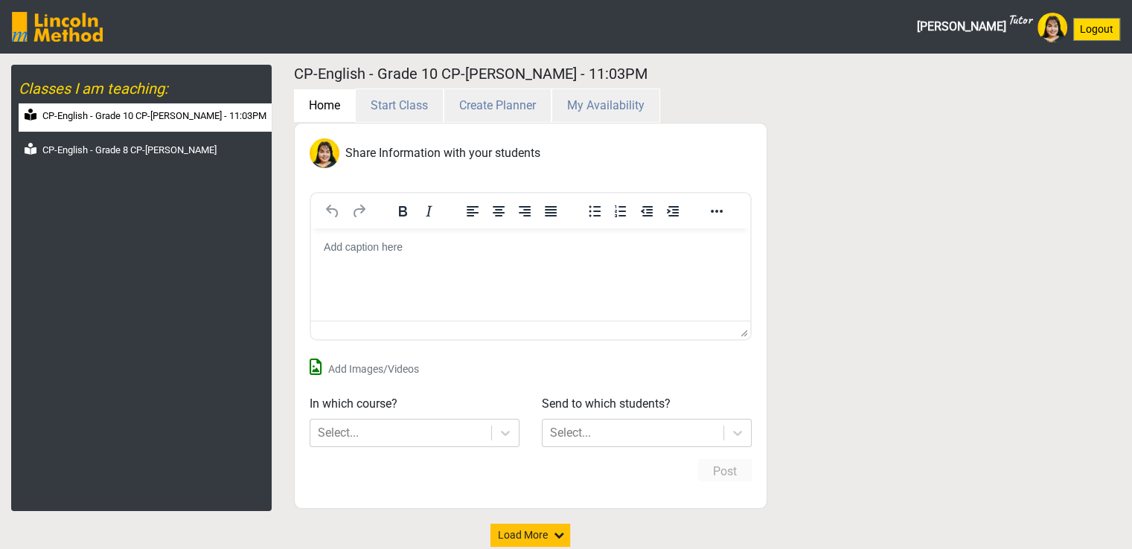
scroll to position [42, 0]
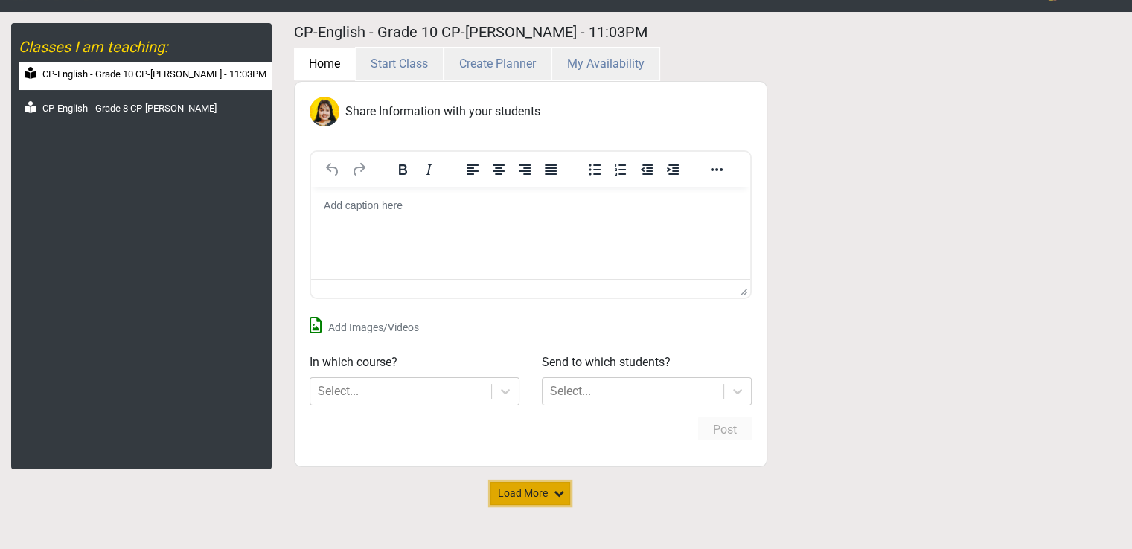
click at [536, 486] on button "Load More" at bounding box center [531, 493] width 80 height 23
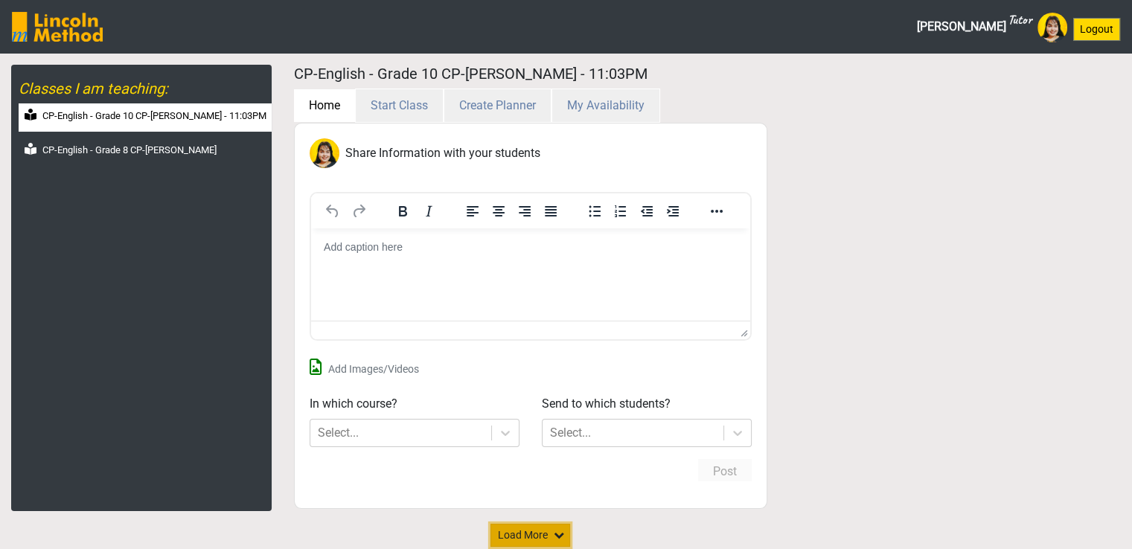
scroll to position [0, 0]
